Goal: Information Seeking & Learning: Learn about a topic

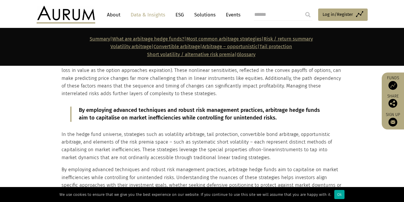
scroll to position [469, 0]
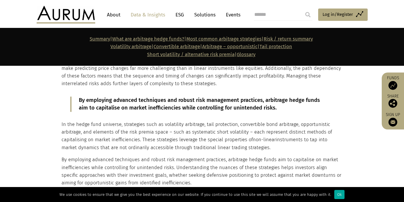
click at [349, 128] on section "What are arbitrage hedge funds? Arbitrage hedge funds employ investment strateg…" at bounding box center [202, 90] width 404 height 208
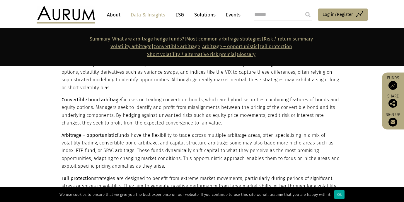
scroll to position [733, 0]
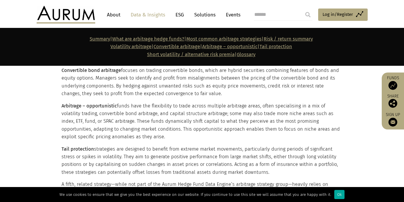
click at [270, 125] on p "Arbitrage – opportunistic funds have the flexibility to trade across multiple a…" at bounding box center [202, 121] width 280 height 39
click at [280, 129] on p "Arbitrage – opportunistic funds have the flexibility to trade across multiple a…" at bounding box center [202, 121] width 280 height 39
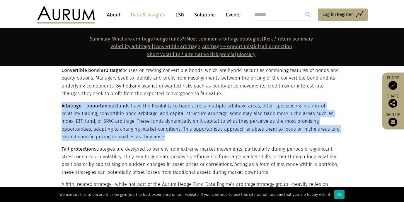
click at [280, 129] on p "Arbitrage – opportunistic funds have the flexibility to trade across multiple a…" at bounding box center [202, 121] width 280 height 39
click at [286, 130] on p "Arbitrage – opportunistic funds have the flexibility to trade across multiple a…" at bounding box center [202, 121] width 280 height 39
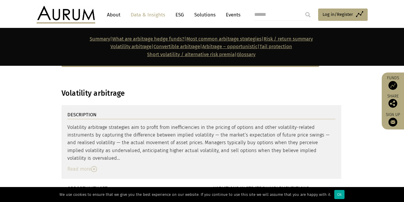
scroll to position [1202, 0]
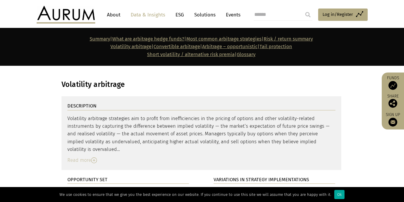
click at [97, 157] on img at bounding box center [94, 160] width 6 height 6
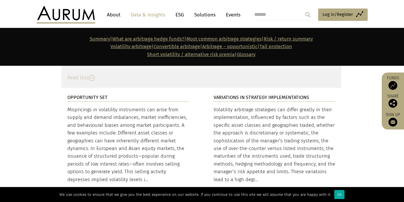
scroll to position [1319, 0]
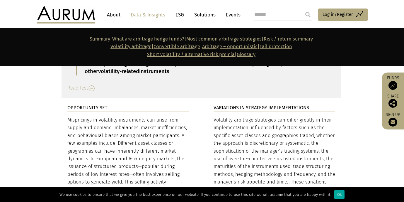
click at [331, 116] on div "Volatility arbitrage strategies can differ greatly in their implementation, inf…" at bounding box center [275, 154] width 122 height 77
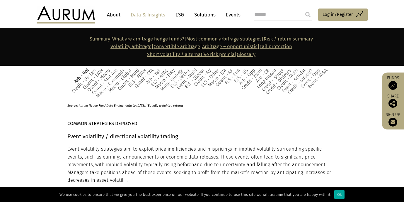
scroll to position [1583, 0]
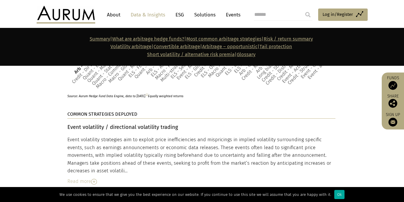
click at [127, 136] on div "Event volatility strategies aim to exploit price inefficiencies and mispricings…" at bounding box center [201, 155] width 268 height 39
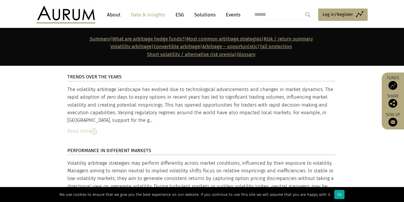
scroll to position [1817, 0]
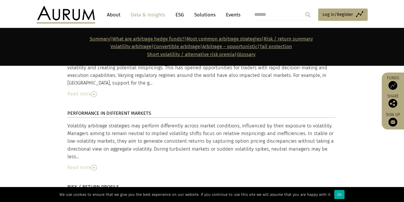
click at [118, 164] on div "Read more" at bounding box center [201, 168] width 268 height 8
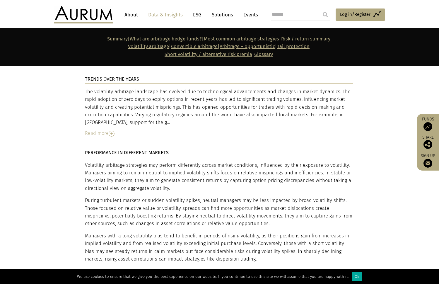
scroll to position [1788, 0]
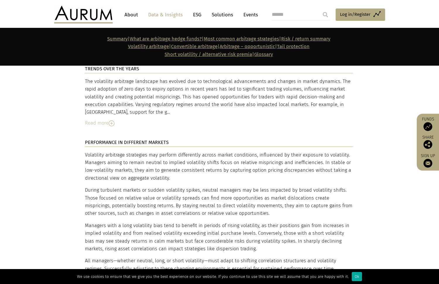
click at [361, 189] on div "OPPORTUNITY SET Mispricings in volatility instruments can arise from supply and…" at bounding box center [219, 3] width 293 height 749
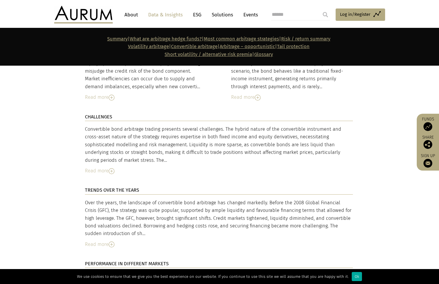
scroll to position [2345, 0]
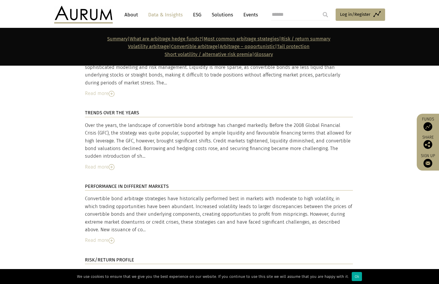
drag, startPoint x: 357, startPoint y: 191, endPoint x: 330, endPoint y: 203, distance: 29.8
click at [357, 191] on div "PERFORMANCE IN DIFFERENT MARKETS Convertible bond arbitrage strategies have his…" at bounding box center [219, 214] width 280 height 74
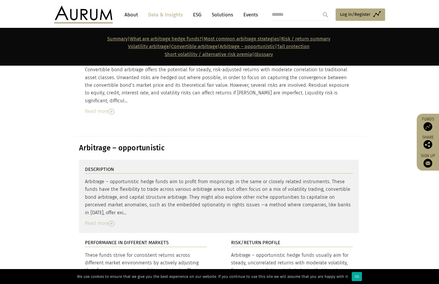
scroll to position [2550, 0]
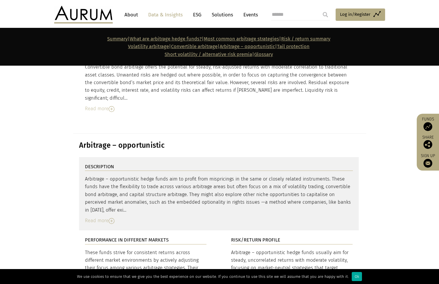
click at [110, 201] on img at bounding box center [112, 221] width 6 height 6
